Goal: Transaction & Acquisition: Book appointment/travel/reservation

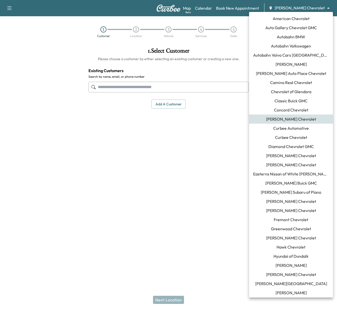
click at [301, 11] on body "Support Log Out Map Beta Calendar Book New Appointment [PERSON_NAME] Chevrolet …" at bounding box center [168, 155] width 337 height 310
click at [282, 137] on span "Curbee Chevrolet" at bounding box center [291, 137] width 32 height 6
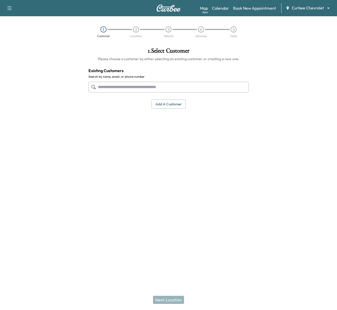
click at [54, 47] on div at bounding box center [42, 121] width 84 height 155
click at [226, 9] on link "Calendar" at bounding box center [220, 8] width 17 height 6
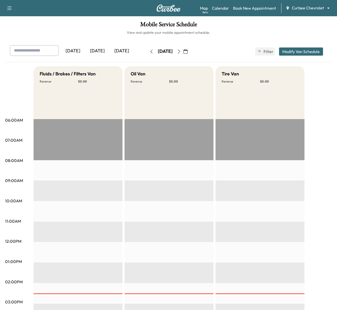
click at [147, 51] on div "[DATE]" at bounding box center [165, 51] width 36 height 8
click at [149, 51] on icon "button" at bounding box center [151, 52] width 4 height 4
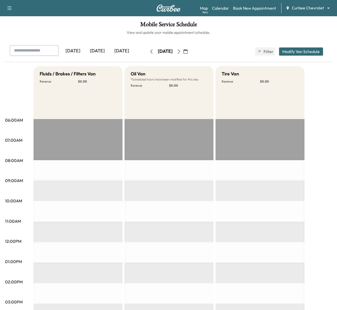
click at [147, 51] on button "button" at bounding box center [151, 51] width 9 height 8
click at [149, 51] on icon "button" at bounding box center [151, 52] width 4 height 4
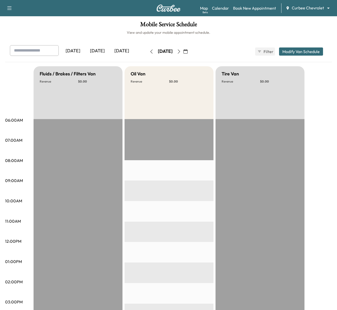
click at [149, 51] on icon "button" at bounding box center [151, 52] width 4 height 4
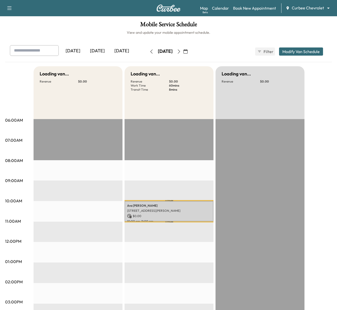
click at [149, 51] on icon "button" at bounding box center [151, 52] width 4 height 4
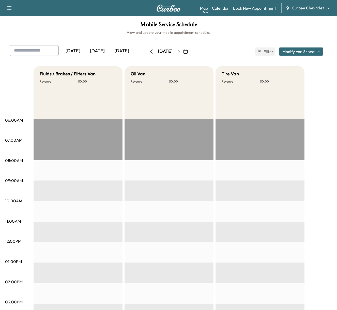
click at [147, 51] on button "button" at bounding box center [151, 51] width 9 height 8
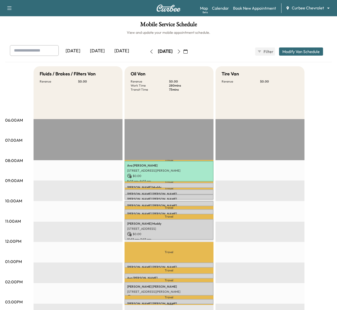
click at [149, 52] on icon "button" at bounding box center [151, 52] width 4 height 4
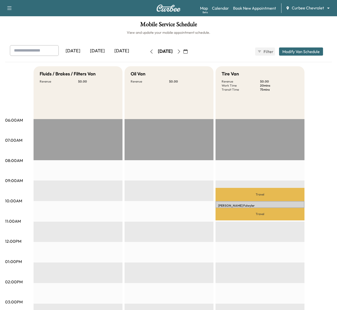
click at [147, 52] on button "button" at bounding box center [151, 51] width 9 height 8
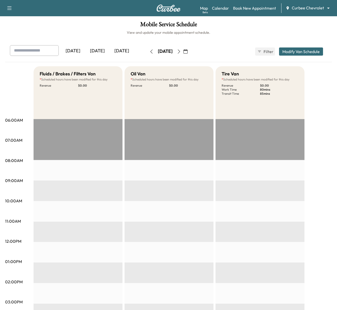
click at [302, 8] on body "Support Log Out Map Beta Calendar Book New Appointment Curbee Chevrolet *******…" at bounding box center [168, 155] width 337 height 310
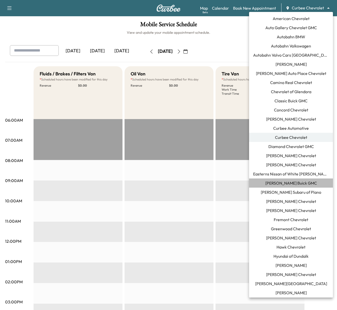
click at [276, 181] on span "[PERSON_NAME] Buick GMC" at bounding box center [291, 183] width 52 height 6
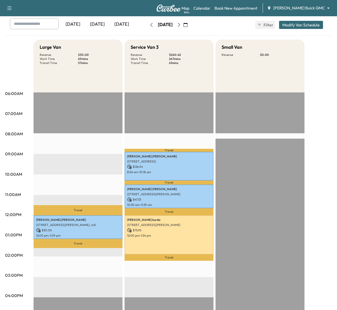
scroll to position [34, 0]
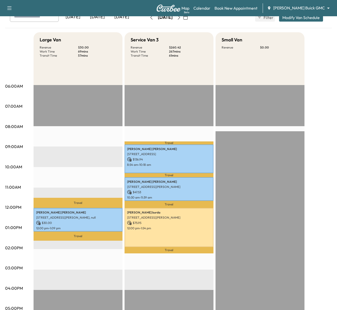
click at [304, 9] on body "Support Log Out Map Beta Calendar Book New Appointment [PERSON_NAME] Buick GMC …" at bounding box center [168, 121] width 337 height 310
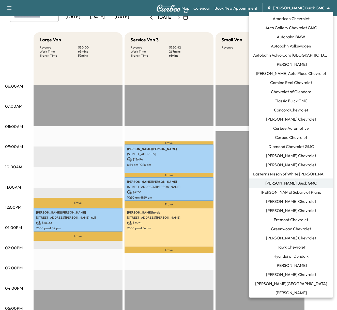
click at [289, 135] on span "Curbee Chevrolet" at bounding box center [291, 137] width 32 height 6
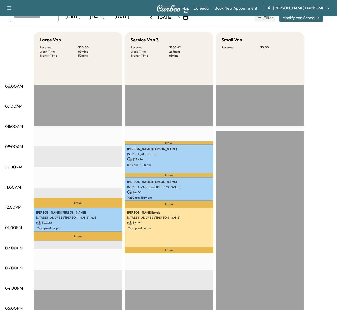
scroll to position [0, 0]
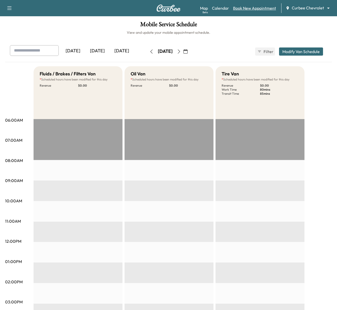
click at [257, 10] on link "Book New Appointment" at bounding box center [254, 8] width 43 height 6
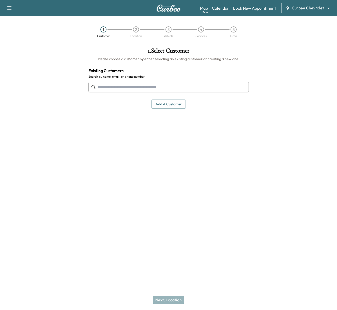
click at [104, 87] on input "text" at bounding box center [168, 87] width 160 height 11
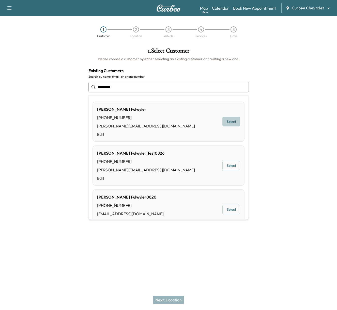
click at [229, 120] on button "Select" at bounding box center [231, 121] width 18 height 9
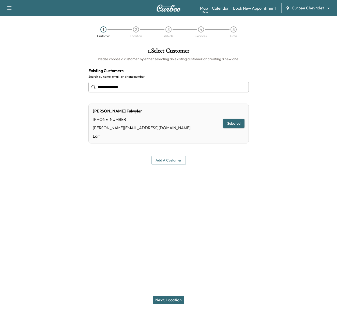
type input "**********"
click at [167, 300] on button "Next: Location" at bounding box center [168, 300] width 31 height 8
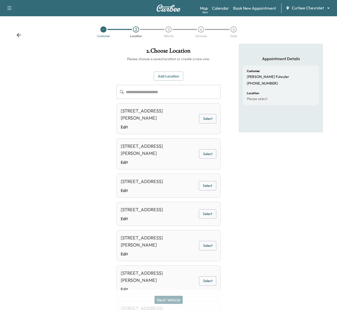
click at [172, 74] on button "Add Location" at bounding box center [168, 76] width 29 height 9
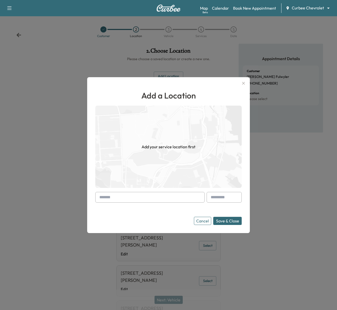
click at [135, 197] on input "text" at bounding box center [149, 197] width 109 height 11
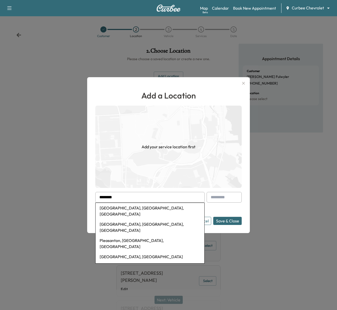
click at [123, 219] on li "[GEOGRAPHIC_DATA], [GEOGRAPHIC_DATA], [GEOGRAPHIC_DATA]" at bounding box center [149, 227] width 109 height 16
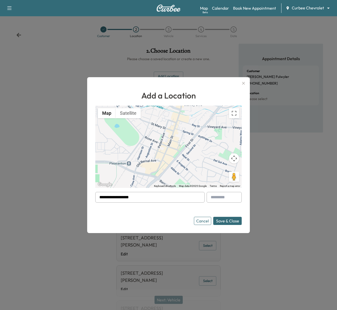
click at [220, 217] on button "Save & Close" at bounding box center [227, 221] width 28 height 8
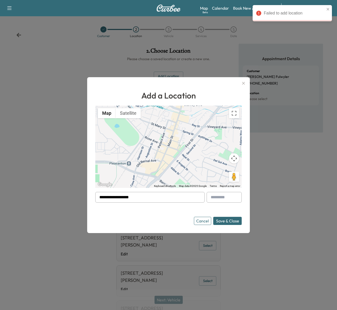
click at [99, 197] on div at bounding box center [100, 197] width 6 height 6
click at [103, 197] on div at bounding box center [100, 197] width 6 height 6
click at [98, 197] on div at bounding box center [100, 197] width 6 height 6
click at [101, 197] on div at bounding box center [100, 197] width 6 height 6
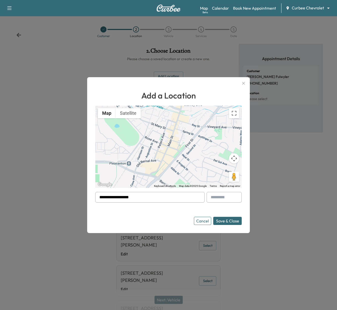
click at [127, 195] on input "**********" at bounding box center [149, 197] width 109 height 11
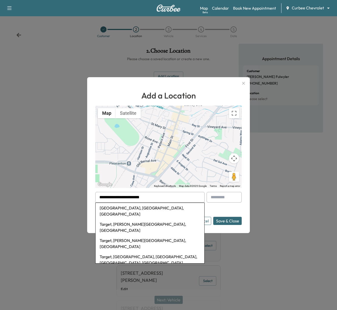
click at [119, 220] on li "Target, [PERSON_NAME][GEOGRAPHIC_DATA], [GEOGRAPHIC_DATA]" at bounding box center [149, 227] width 109 height 16
type input "**********"
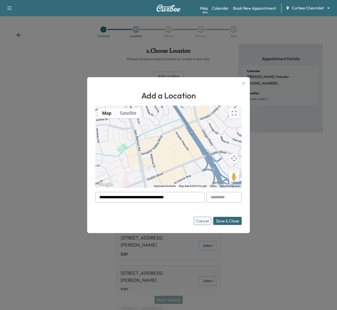
click at [228, 219] on button "Save & Close" at bounding box center [227, 221] width 28 height 8
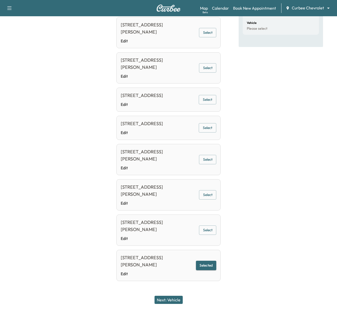
scroll to position [95, 0]
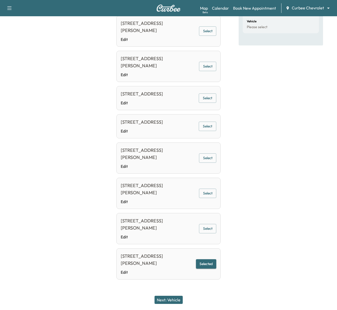
click at [169, 299] on button "Next: Vehicle" at bounding box center [168, 300] width 28 height 8
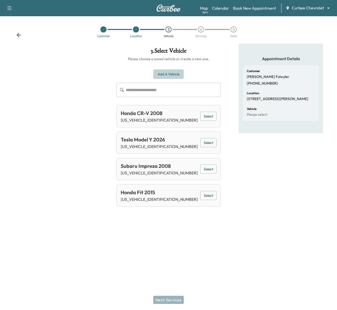
click at [170, 77] on button "Add a Vehicle" at bounding box center [168, 74] width 30 height 9
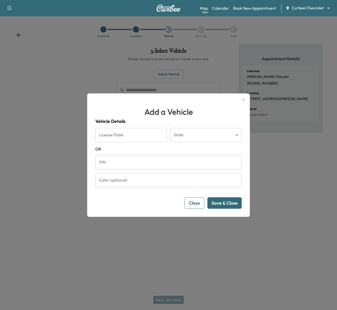
click at [189, 201] on button "Close" at bounding box center [194, 202] width 20 height 11
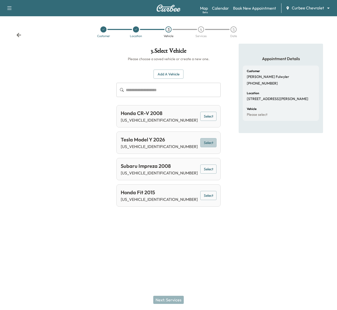
click at [200, 139] on button "Select" at bounding box center [208, 142] width 16 height 9
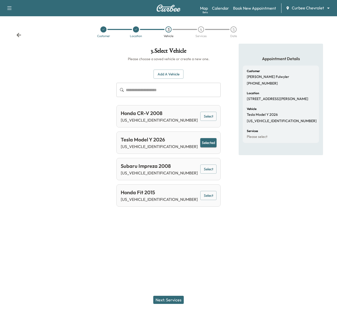
click at [165, 302] on button "Next: Services" at bounding box center [168, 300] width 30 height 8
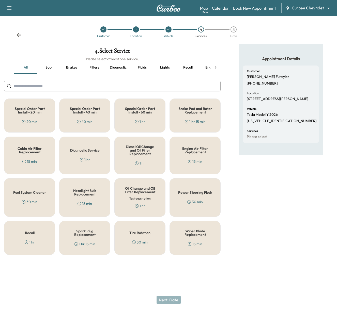
click at [71, 67] on button "Brakes" at bounding box center [71, 67] width 23 height 12
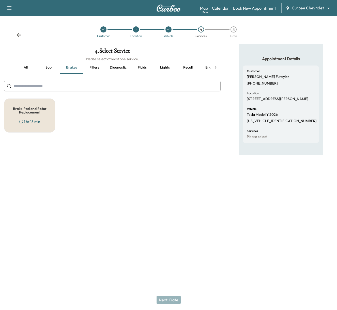
click at [96, 69] on button "Filters" at bounding box center [94, 67] width 23 height 12
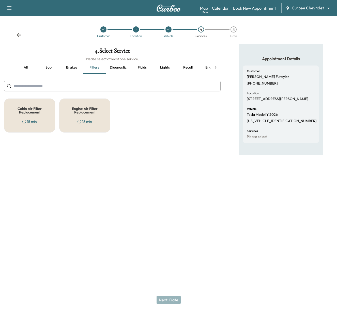
click at [116, 69] on button "Diagnostic" at bounding box center [118, 67] width 25 height 12
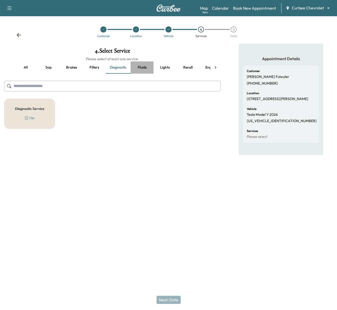
click at [145, 69] on button "Fluids" at bounding box center [142, 67] width 23 height 12
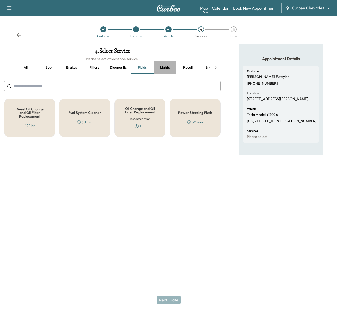
click at [158, 69] on button "Lights" at bounding box center [164, 67] width 23 height 12
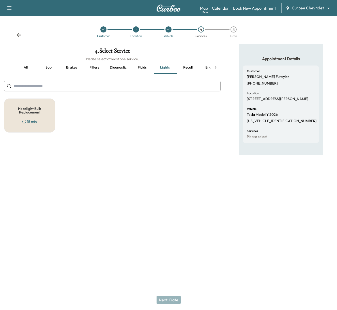
click at [22, 69] on button "all" at bounding box center [25, 67] width 23 height 12
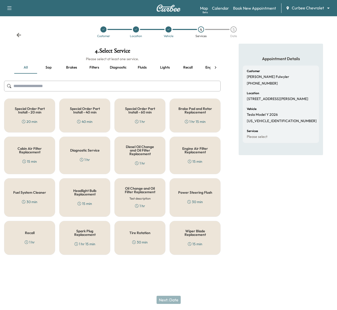
click at [192, 234] on h5 "Wiper Blade Replacement" at bounding box center [195, 232] width 34 height 7
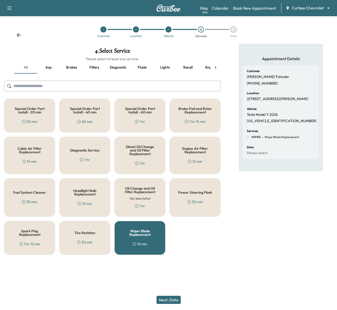
click at [85, 191] on h5 "Headlight Bulb Replacement" at bounding box center [85, 192] width 34 height 7
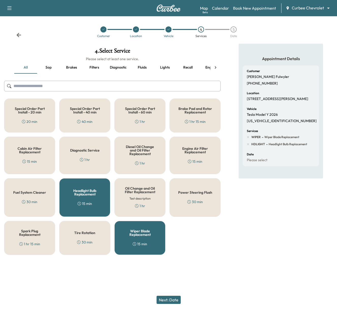
click at [81, 154] on div "Diagnostic Service 1 hr" at bounding box center [84, 156] width 51 height 38
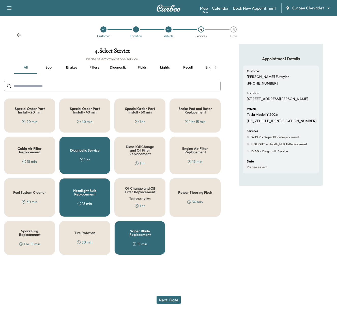
click at [163, 301] on button "Next: Date" at bounding box center [168, 300] width 24 height 8
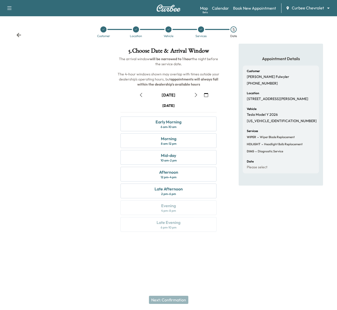
click at [210, 96] on button "button" at bounding box center [206, 95] width 9 height 8
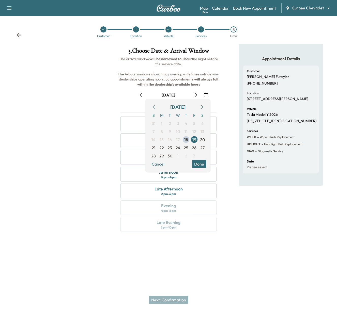
click at [210, 95] on button "button" at bounding box center [206, 95] width 9 height 8
click at [109, 94] on div at bounding box center [56, 141] width 112 height 194
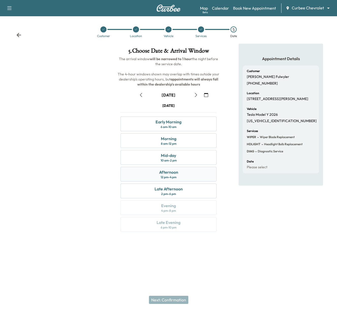
click at [169, 175] on div "Afternoon" at bounding box center [168, 172] width 19 height 6
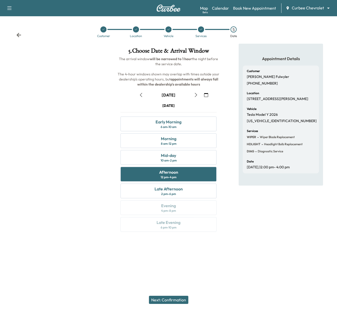
click at [167, 300] on button "Next: Confirmation" at bounding box center [168, 300] width 39 height 8
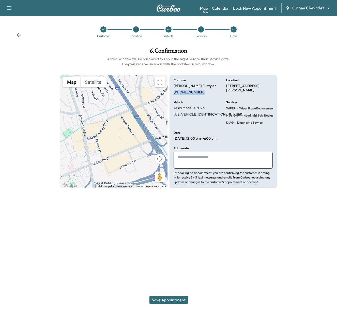
drag, startPoint x: 186, startPoint y: 89, endPoint x: 199, endPoint y: 93, distance: 12.6
click at [199, 92] on div "Customer [PERSON_NAME] [PHONE_NUMBER]" at bounding box center [196, 87] width 46 height 16
click at [237, 83] on div "Location [STREET_ADDRESS][PERSON_NAME]" at bounding box center [249, 87] width 46 height 16
drag, startPoint x: 227, startPoint y: 106, endPoint x: 235, endPoint y: 123, distance: 18.2
click at [235, 121] on div "WIPER - Wiper Blade Replacement HDLIGHT - Headlight Bulb Replacement DIAG - Dia…" at bounding box center [254, 115] width 56 height 19
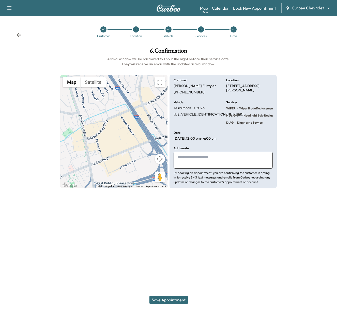
click at [190, 163] on textarea at bounding box center [222, 160] width 99 height 17
type textarea "**********"
click at [163, 299] on button "Save Appointment" at bounding box center [168, 300] width 38 height 8
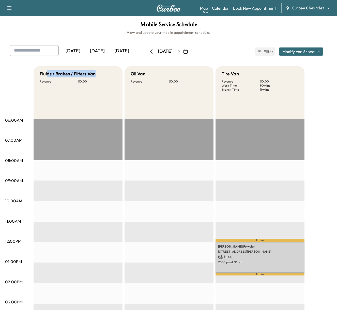
drag, startPoint x: 47, startPoint y: 77, endPoint x: 102, endPoint y: 77, distance: 55.4
click at [102, 77] on div "Fluids / Brakes / Filters Van Revenue $ 0.00" at bounding box center [78, 92] width 89 height 53
drag, startPoint x: 132, startPoint y: 73, endPoint x: 141, endPoint y: 73, distance: 8.9
click at [141, 73] on h5 "Oil Van" at bounding box center [138, 73] width 15 height 7
click at [256, 12] on div "Map Beta Calendar Book New Appointment Curbee Chevrolet ******** ​" at bounding box center [266, 8] width 133 height 10
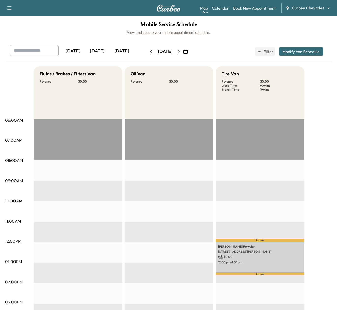
click at [254, 9] on link "Book New Appointment" at bounding box center [254, 8] width 43 height 6
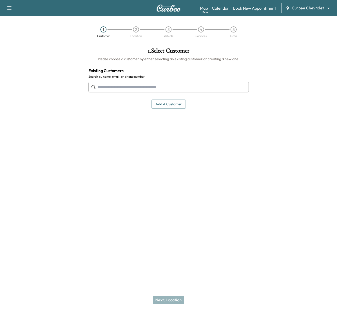
click at [168, 87] on input "text" at bounding box center [168, 87] width 160 height 11
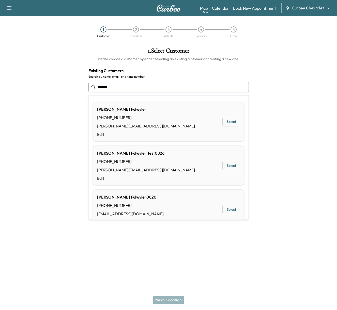
click at [229, 120] on button "Select" at bounding box center [231, 121] width 18 height 9
type input "**********"
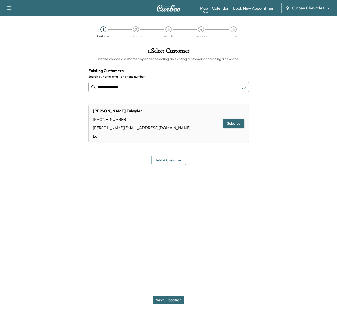
click at [167, 298] on button "Next: Location" at bounding box center [168, 300] width 31 height 8
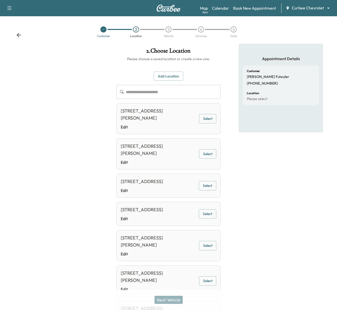
click at [210, 226] on div "[STREET_ADDRESS] Edit Select" at bounding box center [168, 214] width 104 height 24
click at [208, 219] on button "Select" at bounding box center [208, 213] width 18 height 9
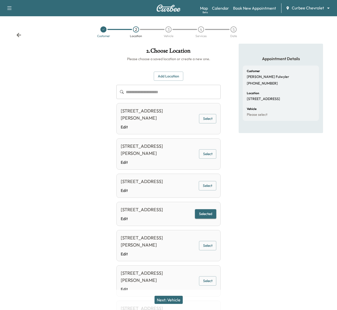
click at [166, 301] on button "Next: Vehicle" at bounding box center [168, 300] width 28 height 8
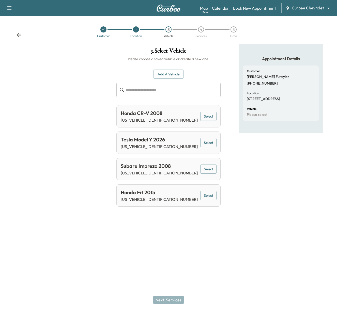
click at [203, 138] on div "Tesla Model Y 2026 [US_VEHICLE_IDENTIFICATION_NUMBER] Select" at bounding box center [168, 143] width 104 height 22
click at [200, 144] on button "Select" at bounding box center [208, 142] width 16 height 9
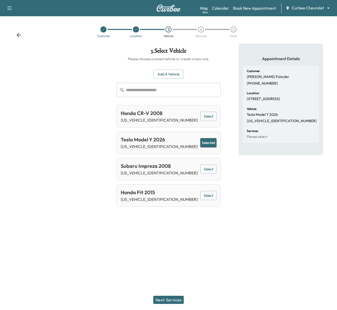
click at [161, 300] on button "Next: Services" at bounding box center [168, 300] width 30 height 8
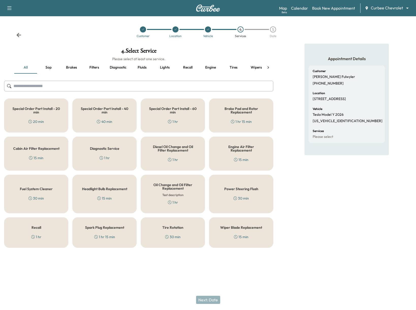
click at [190, 68] on button "Recall" at bounding box center [187, 67] width 23 height 12
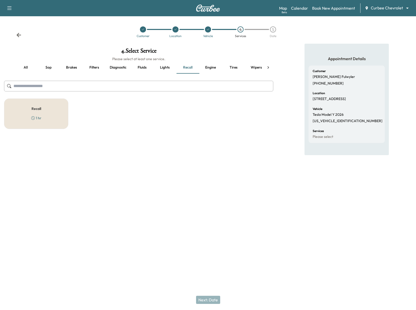
click at [92, 69] on button "Filters" at bounding box center [94, 67] width 23 height 12
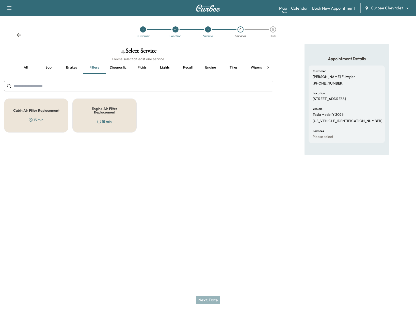
click at [25, 68] on button "all" at bounding box center [25, 67] width 23 height 12
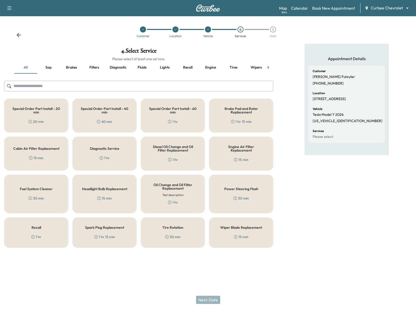
click at [174, 30] on icon at bounding box center [175, 29] width 3 height 3
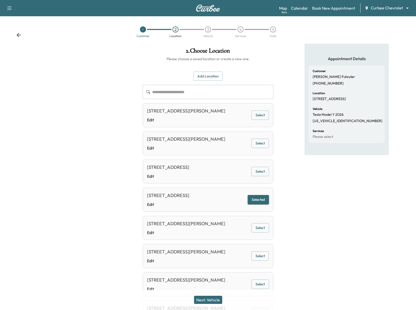
click at [207, 32] on div "3" at bounding box center [208, 29] width 6 height 6
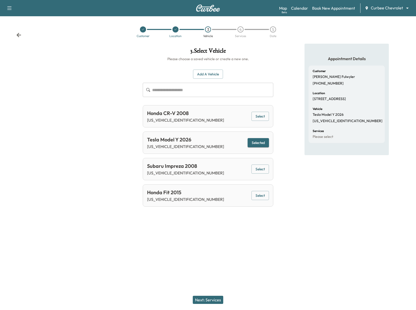
click at [206, 296] on div "Next: Services" at bounding box center [208, 300] width 416 height 20
click at [206, 297] on button "Next: Services" at bounding box center [208, 300] width 30 height 8
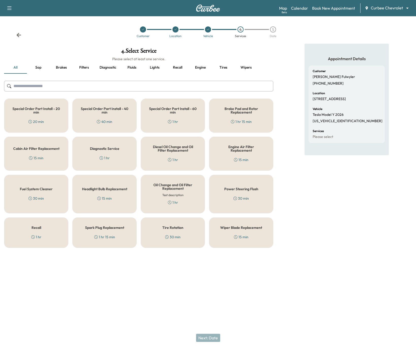
click at [208, 28] on icon at bounding box center [207, 29] width 3 height 3
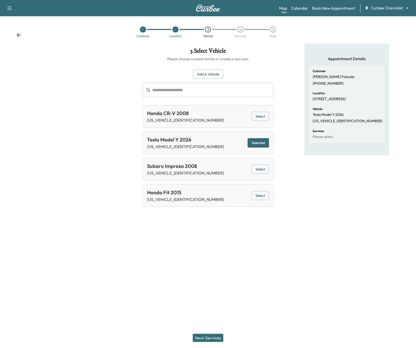
click at [240, 28] on div "4" at bounding box center [240, 29] width 6 height 6
click at [213, 335] on button "Next: Services" at bounding box center [208, 338] width 30 height 8
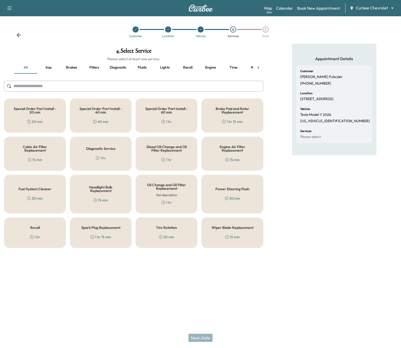
click at [200, 30] on icon at bounding box center [201, 30] width 2 height 2
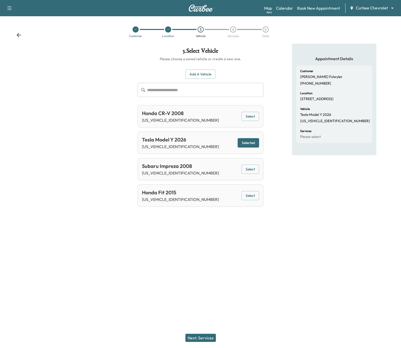
click at [200, 338] on button "Next: Services" at bounding box center [200, 338] width 30 height 8
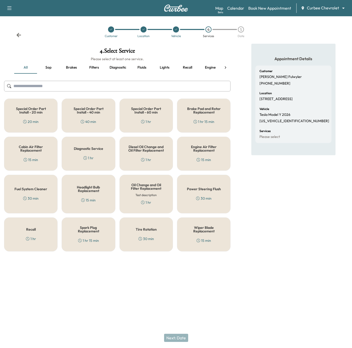
click at [261, 203] on div "Appointment Details Customer [PERSON_NAME] [PHONE_NUMBER] Location [STREET_ADDR…" at bounding box center [294, 150] width 84 height 212
click at [142, 275] on div "Support Log Out Map Beta Calendar Book New Appointment Curbee Chevrolet *******…" at bounding box center [176, 174] width 352 height 348
click at [145, 346] on div "Next: Date" at bounding box center [176, 338] width 352 height 20
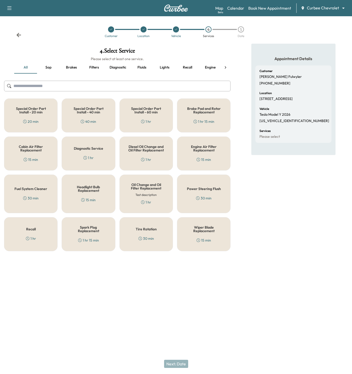
click at [142, 31] on div at bounding box center [144, 29] width 6 height 6
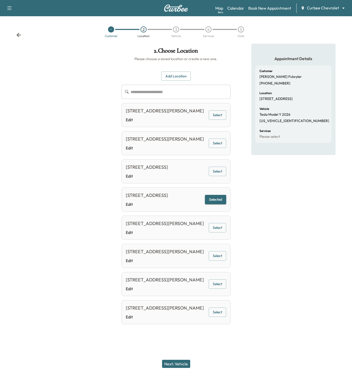
click at [224, 117] on button "Select" at bounding box center [218, 114] width 18 height 9
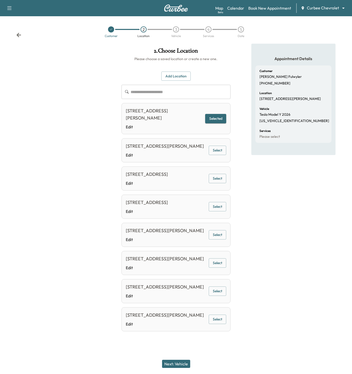
click at [171, 365] on button "Next: Vehicle" at bounding box center [176, 364] width 28 height 8
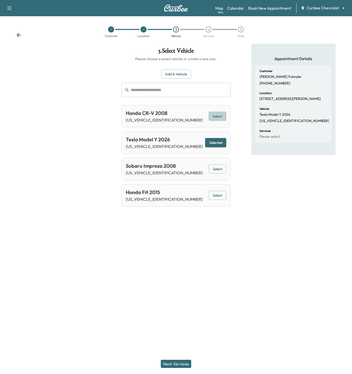
click at [213, 116] on button "Select" at bounding box center [218, 116] width 18 height 9
click at [174, 363] on button "Next: Services" at bounding box center [176, 364] width 30 height 8
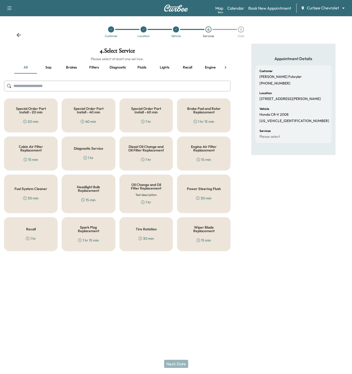
click at [198, 115] on div "Brake Pad and Rotor Replacement 1 hr 15 min" at bounding box center [204, 116] width 54 height 34
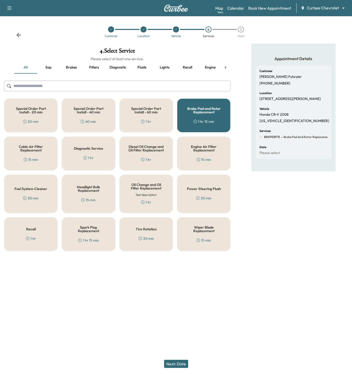
click at [168, 366] on button "Next: Date" at bounding box center [176, 364] width 24 height 8
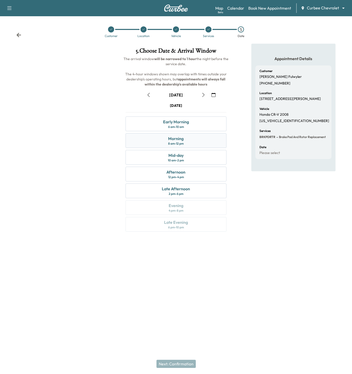
click at [173, 136] on div "Morning" at bounding box center [175, 139] width 15 height 6
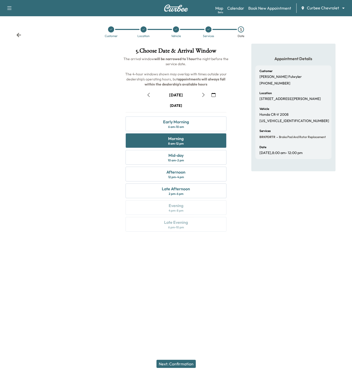
click at [209, 29] on icon at bounding box center [208, 29] width 3 height 3
